Goal: Task Accomplishment & Management: Use online tool/utility

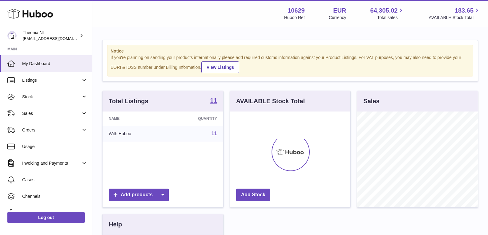
scroll to position [96, 120]
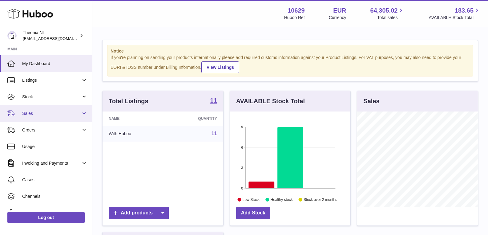
click at [52, 114] on span "Sales" at bounding box center [51, 114] width 59 height 6
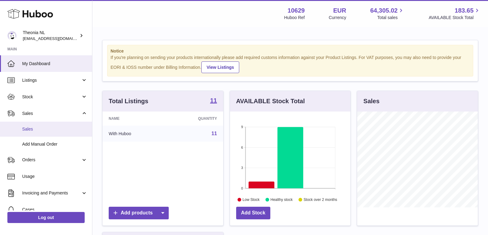
click at [68, 131] on span "Sales" at bounding box center [54, 129] width 65 height 6
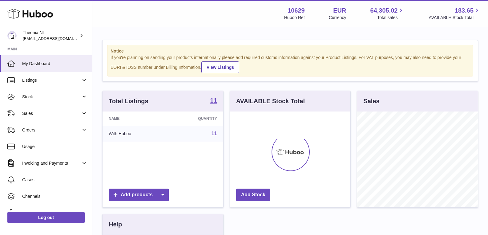
scroll to position [96, 120]
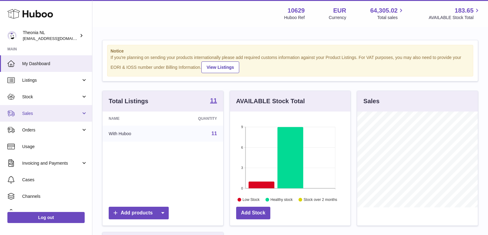
click at [36, 112] on span "Sales" at bounding box center [51, 114] width 59 height 6
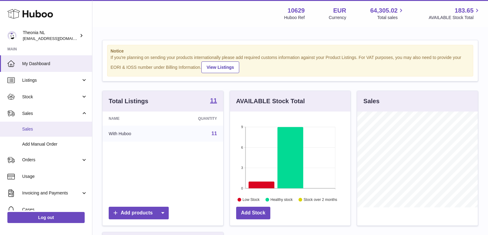
click at [50, 128] on span "Sales" at bounding box center [54, 129] width 65 height 6
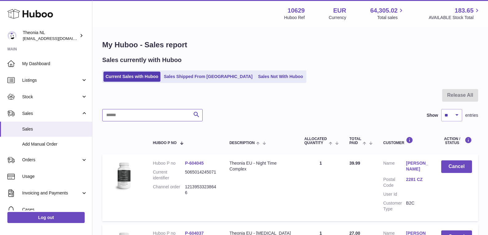
click at [149, 117] on input "text" at bounding box center [152, 115] width 100 height 12
paste input "**********"
type input "**********"
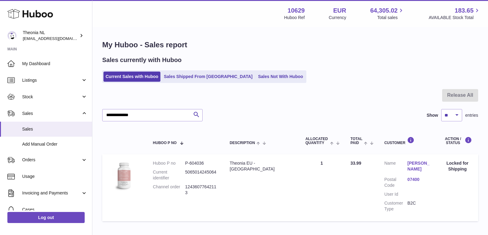
click at [425, 168] on link "[PERSON_NAME]" at bounding box center [418, 167] width 23 height 12
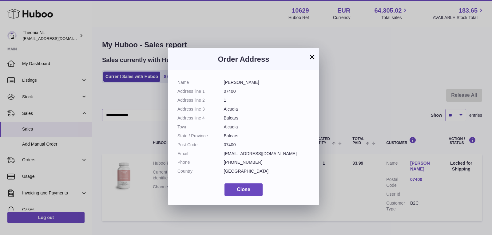
click at [314, 55] on button "×" at bounding box center [312, 56] width 7 height 7
